Goal: Task Accomplishment & Management: Manage account settings

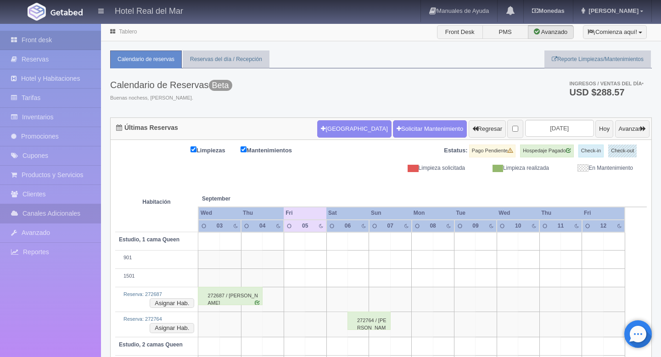
click at [51, 220] on link "Canales Adicionales" at bounding box center [50, 213] width 101 height 19
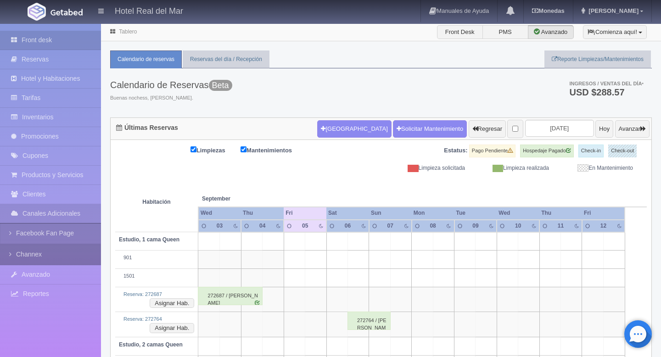
click at [37, 252] on link "Channex" at bounding box center [50, 254] width 101 height 21
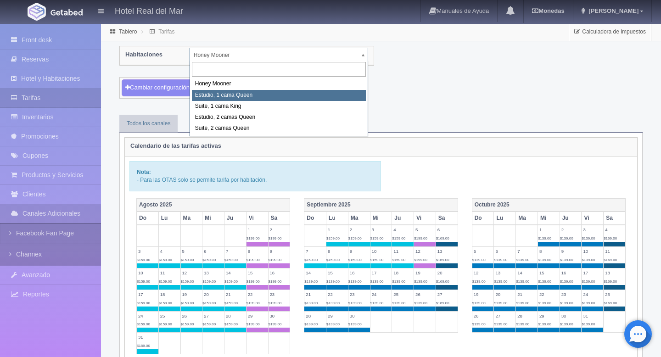
select select "2268"
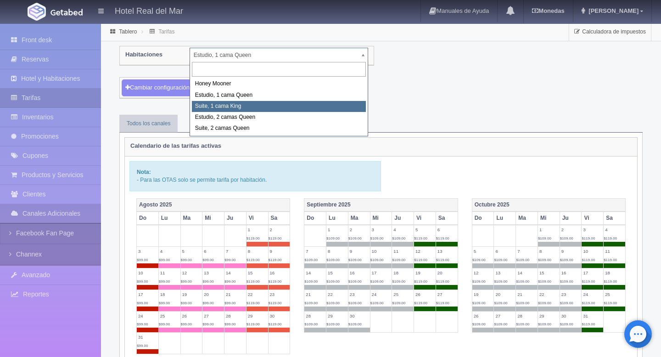
select select "2269"
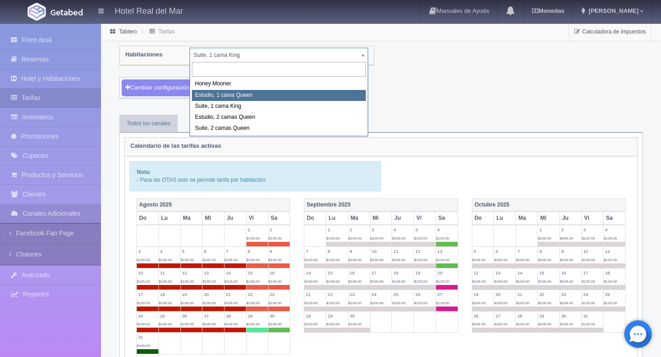
select select "2268"
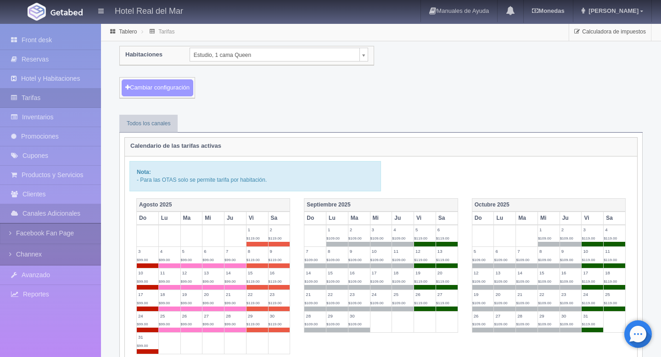
click at [183, 90] on button "Cambiar configuración" at bounding box center [158, 87] width 72 height 17
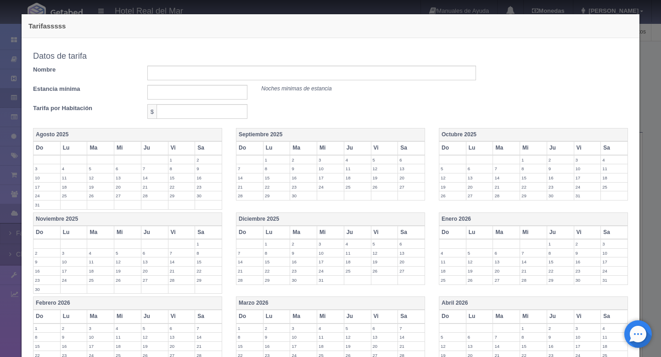
click at [382, 146] on th "Vi" at bounding box center [384, 147] width 27 height 13
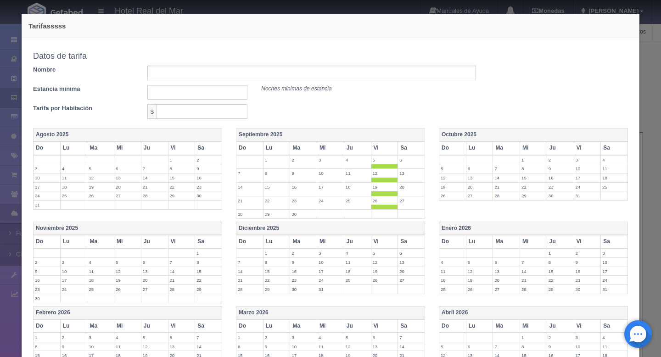
click at [410, 152] on th "Sa" at bounding box center [411, 147] width 27 height 13
click at [585, 148] on th "Vi" at bounding box center [587, 147] width 27 height 13
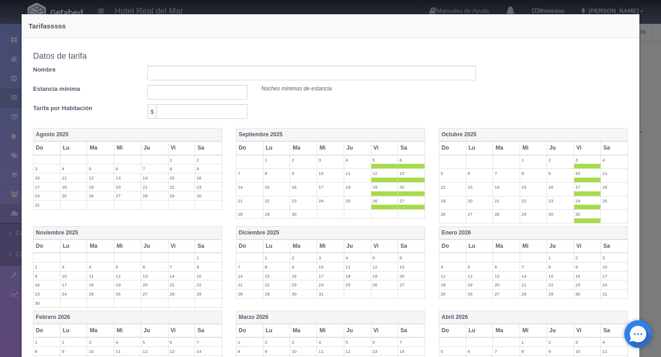
click at [606, 148] on th "Sa" at bounding box center [614, 147] width 27 height 13
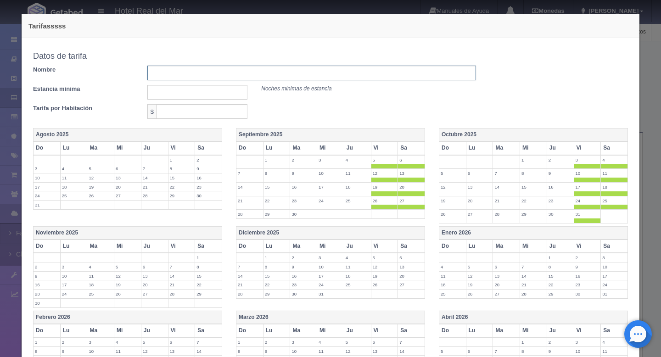
click at [229, 73] on input "text" at bounding box center [311, 73] width 329 height 15
type input "Tarifas de fin de semana"
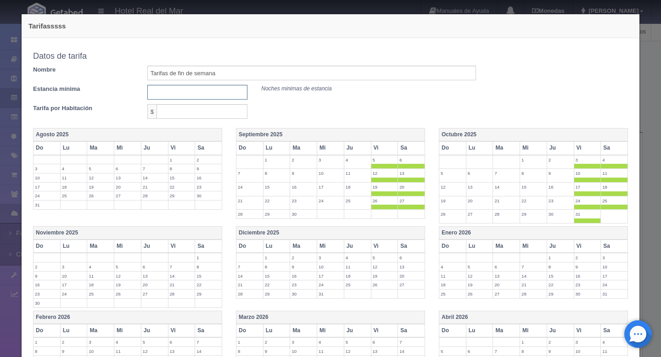
click at [209, 90] on input "text" at bounding box center [197, 92] width 101 height 15
type input "1"
click at [197, 117] on input "text" at bounding box center [202, 111] width 91 height 15
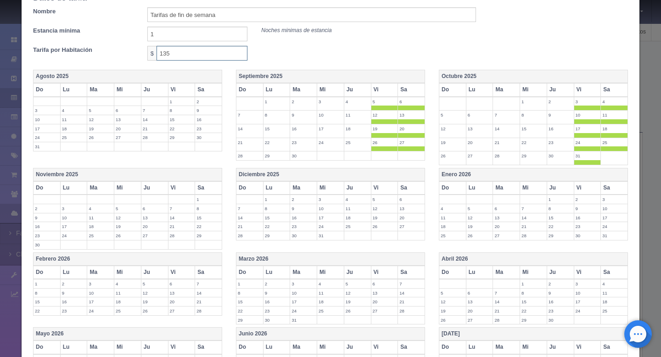
scroll to position [190, 0]
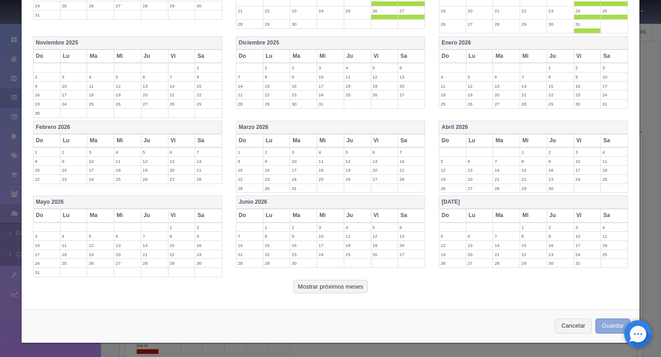
type input "135"
click at [604, 323] on button "Guardar" at bounding box center [613, 326] width 35 height 15
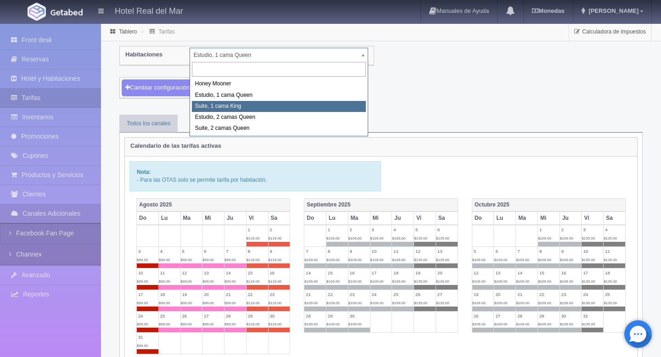
select select "2269"
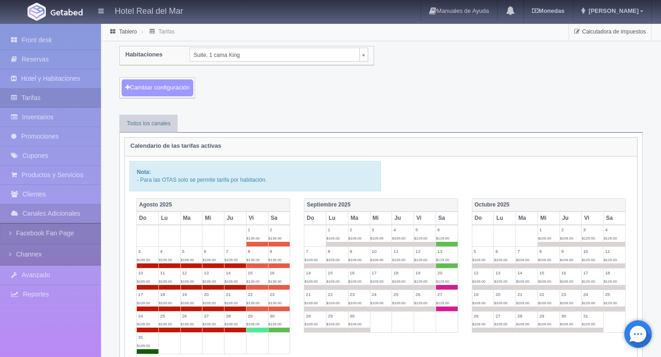
click at [179, 91] on button "Cambiar configuración" at bounding box center [158, 87] width 72 height 17
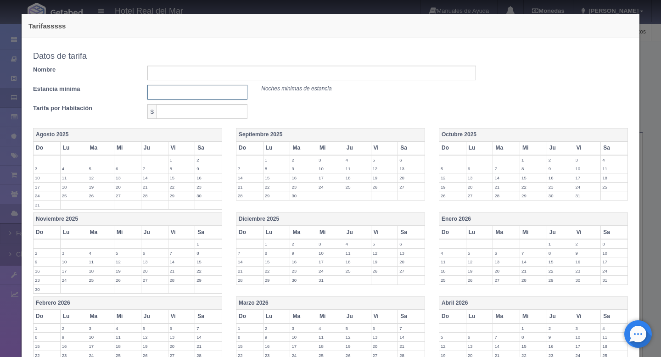
click at [207, 92] on input "text" at bounding box center [197, 92] width 101 height 15
type input "1"
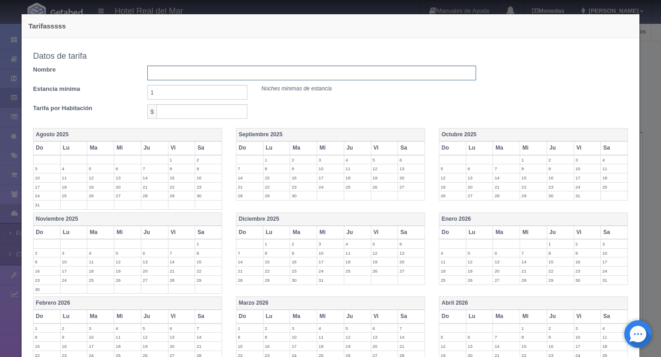
click at [208, 75] on input "text" at bounding box center [311, 73] width 329 height 15
type input "A"
type input "Tarifas fin de semana"
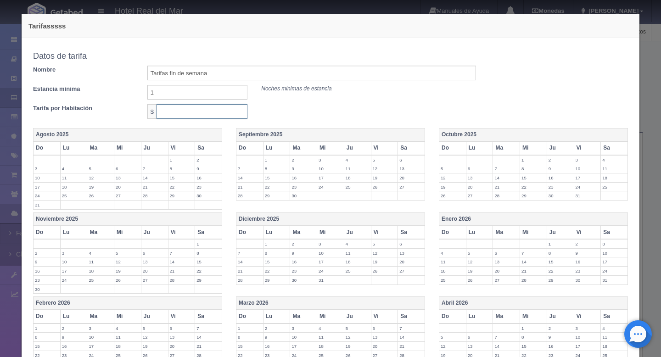
click at [187, 113] on input "text" at bounding box center [202, 111] width 91 height 15
type input "145"
click at [383, 152] on th "Vi" at bounding box center [384, 147] width 27 height 13
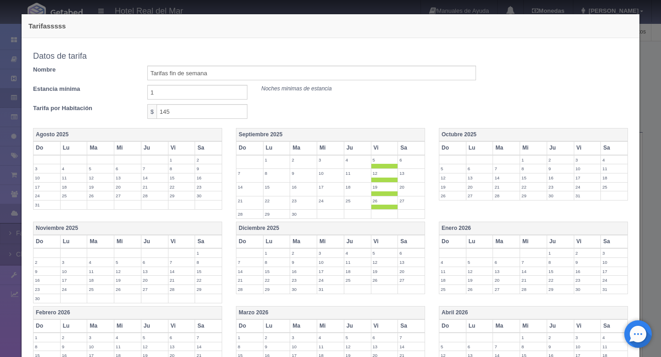
click at [410, 149] on th "Sa" at bounding box center [411, 147] width 27 height 13
click at [587, 151] on th "Vi" at bounding box center [587, 147] width 27 height 13
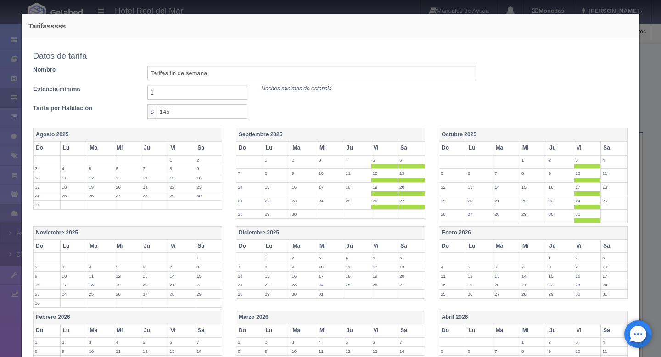
click at [612, 150] on th "Sa" at bounding box center [614, 147] width 27 height 13
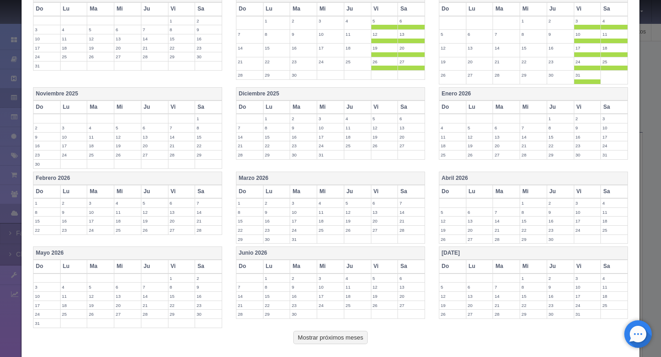
scroll to position [190, 0]
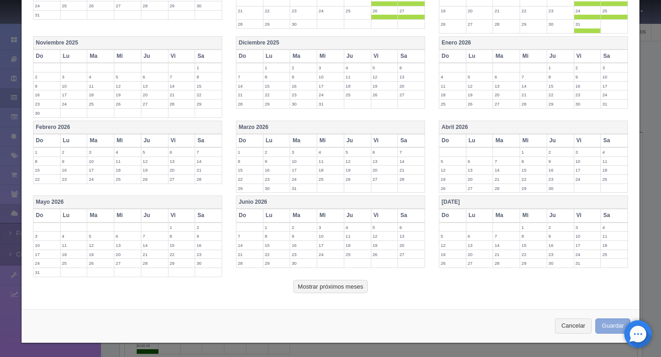
click at [604, 327] on button "Guardar" at bounding box center [613, 326] width 35 height 15
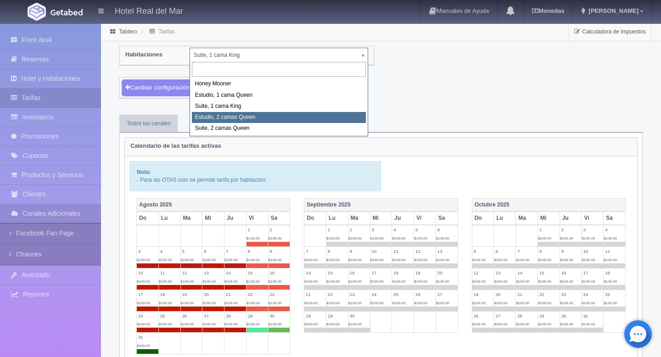
select select "2270"
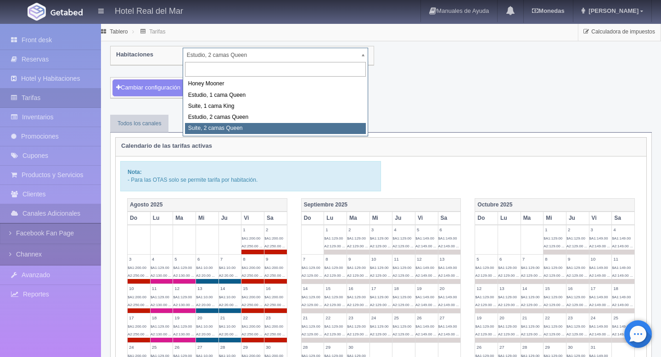
select select "2271"
